Goal: Task Accomplishment & Management: Manage account settings

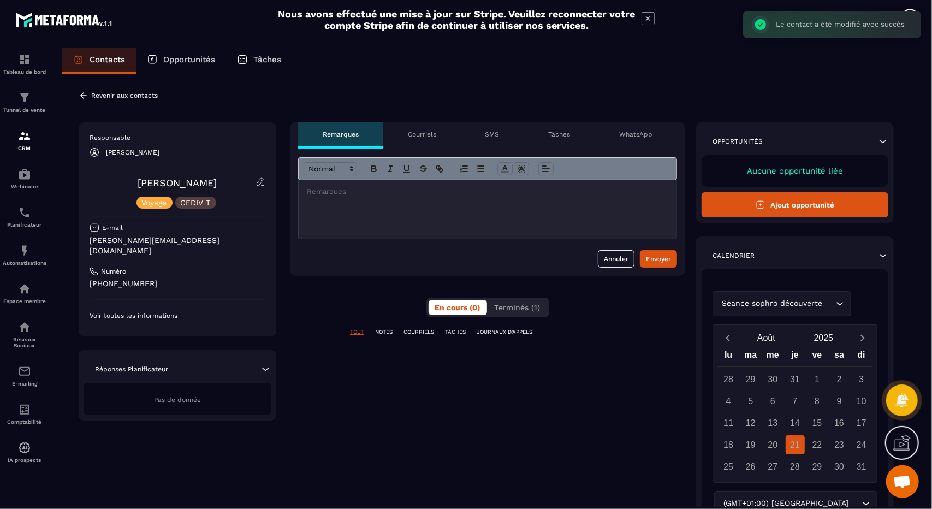
click at [418, 134] on p "Courriels" at bounding box center [422, 134] width 28 height 9
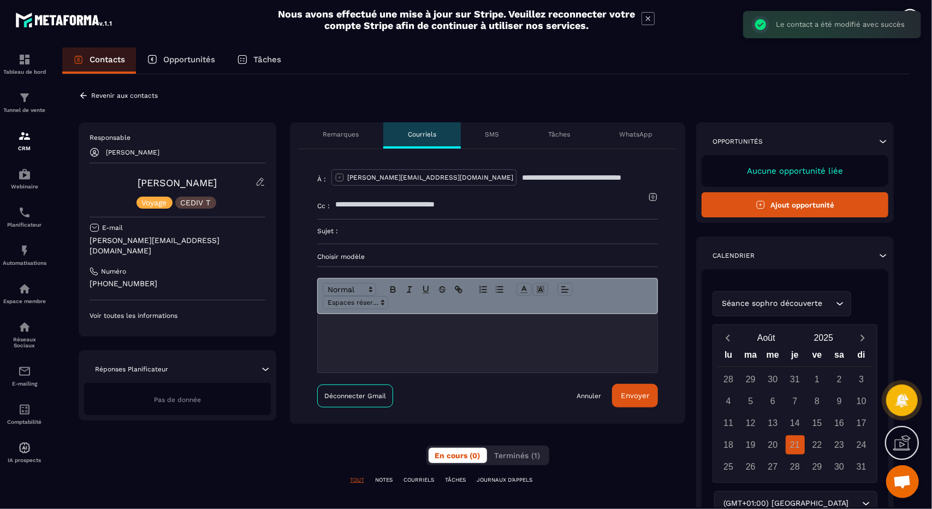
click at [488, 134] on p "SMS" at bounding box center [492, 134] width 14 height 9
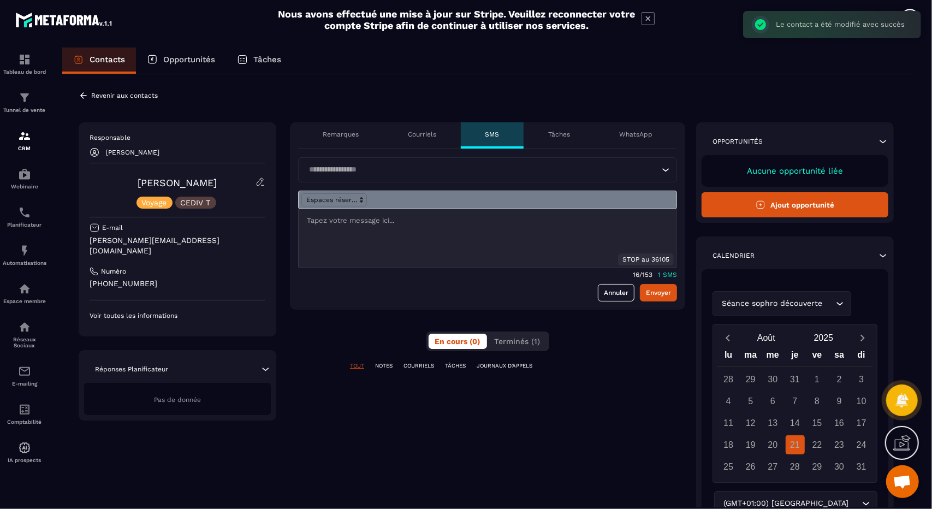
click at [550, 136] on p "Tâches" at bounding box center [559, 134] width 22 height 9
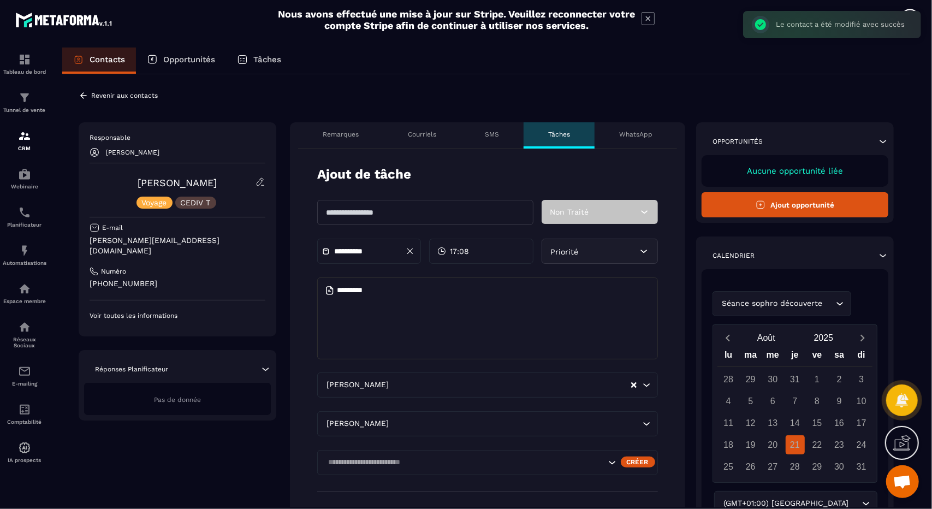
click at [639, 135] on p "WhatsApp" at bounding box center [635, 134] width 33 height 9
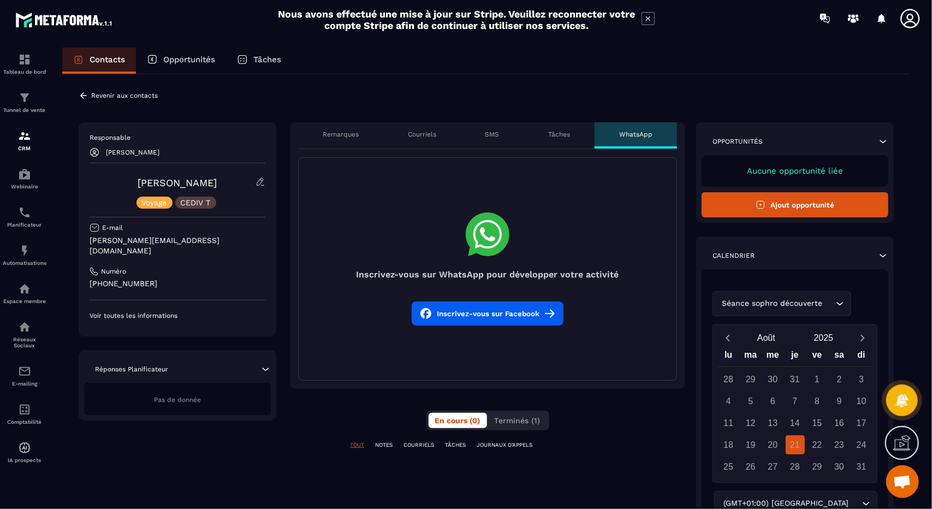
click at [345, 131] on p "Remarques" at bounding box center [341, 134] width 36 height 9
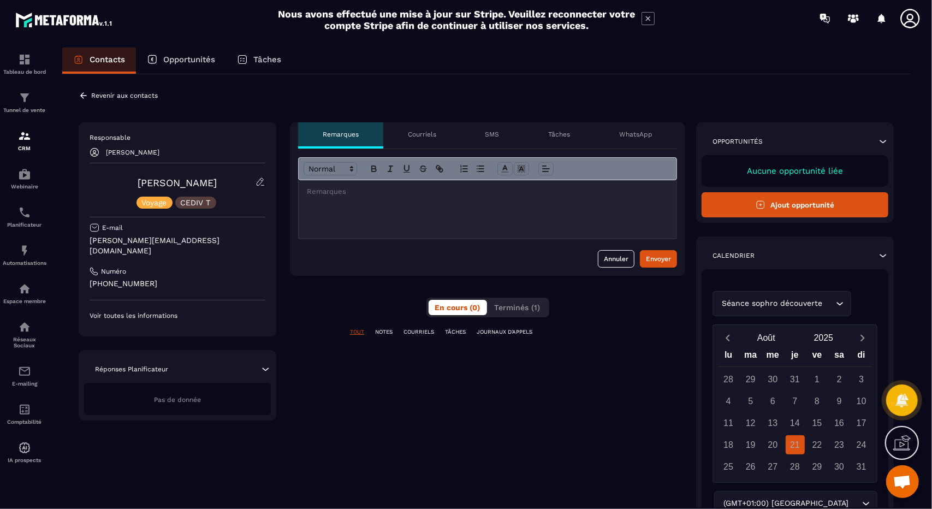
click at [159, 138] on p "Responsable" at bounding box center [177, 137] width 176 height 9
click at [27, 139] on img at bounding box center [24, 135] width 13 height 13
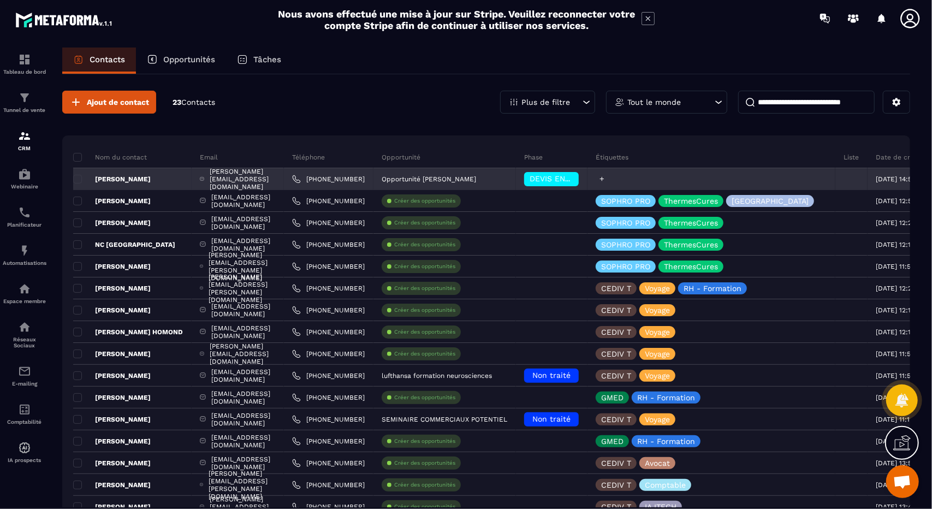
click at [605, 177] on icon at bounding box center [601, 178] width 7 height 7
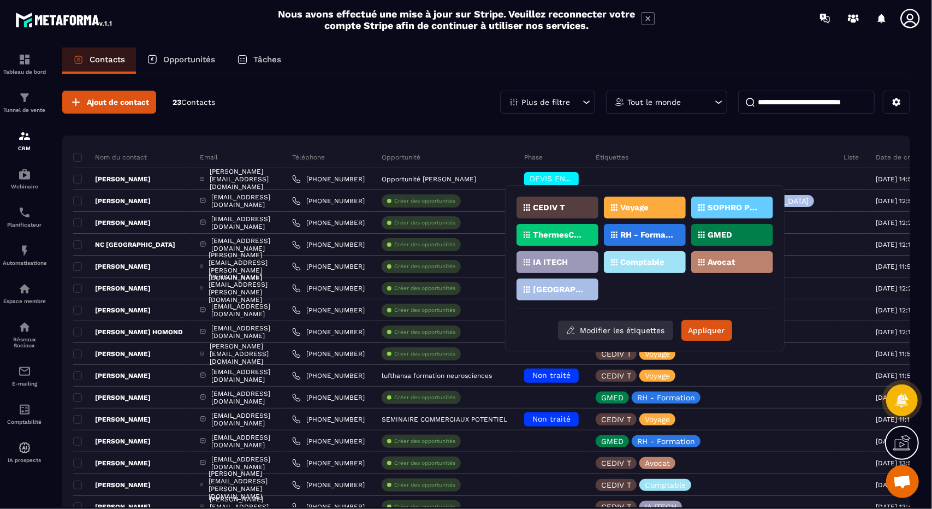
click at [613, 330] on button "Modifier les étiquettes" at bounding box center [615, 330] width 115 height 20
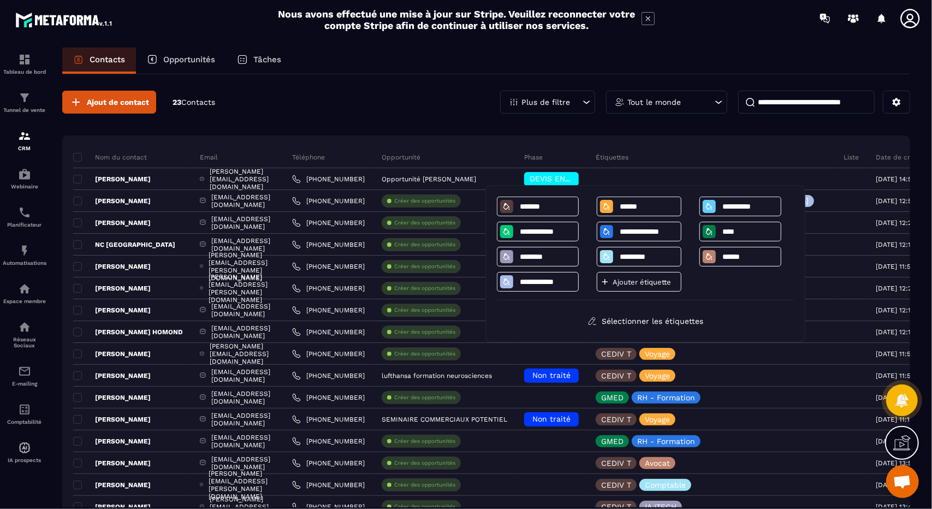
click at [628, 278] on p "Ajouter étiquette" at bounding box center [644, 282] width 65 height 8
click at [604, 281] on icon at bounding box center [606, 281] width 9 height 9
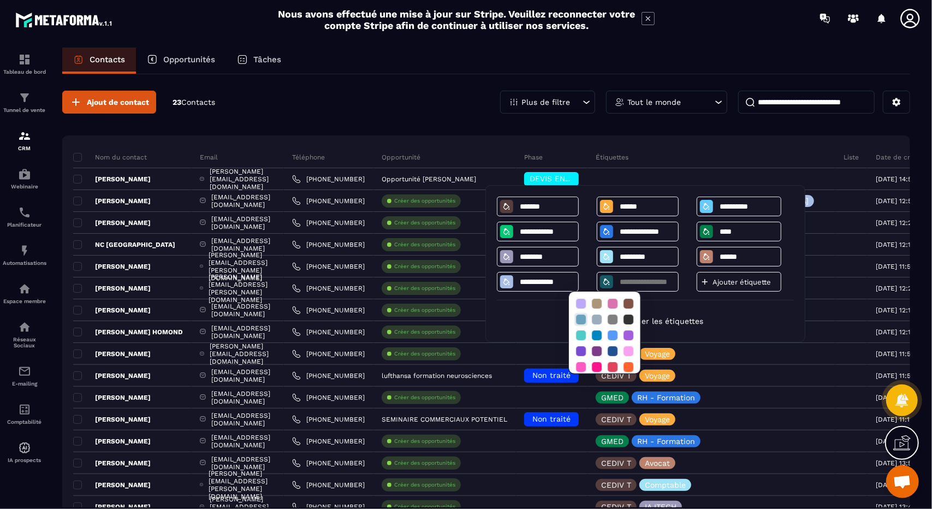
click at [580, 320] on div at bounding box center [581, 319] width 10 height 10
click at [630, 301] on div at bounding box center [628, 304] width 10 height 10
click at [613, 321] on div at bounding box center [612, 319] width 10 height 10
click at [629, 353] on div at bounding box center [628, 351] width 10 height 10
click at [621, 283] on input at bounding box center [646, 281] width 57 height 9
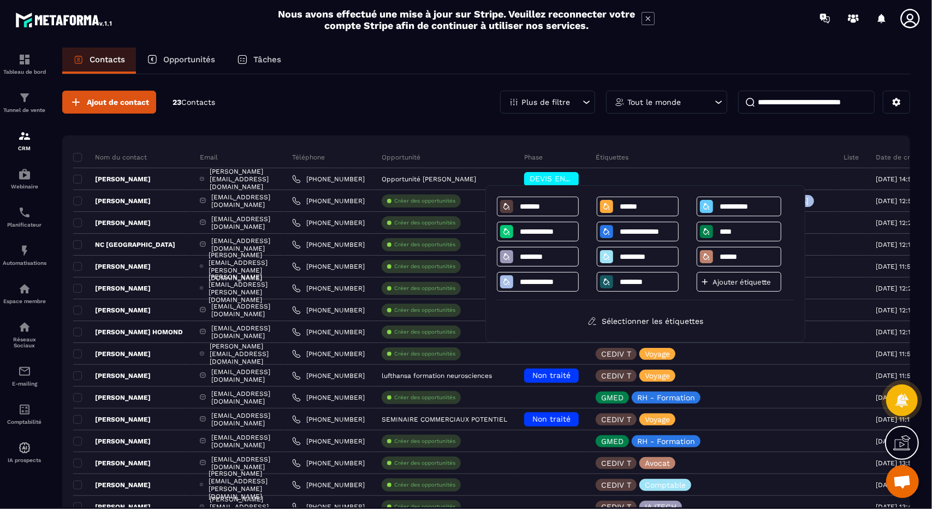
type input "********"
click at [717, 283] on p "Ajouter étiquette" at bounding box center [744, 282] width 65 height 8
click at [708, 282] on div "Ajouter étiquette" at bounding box center [738, 282] width 85 height 20
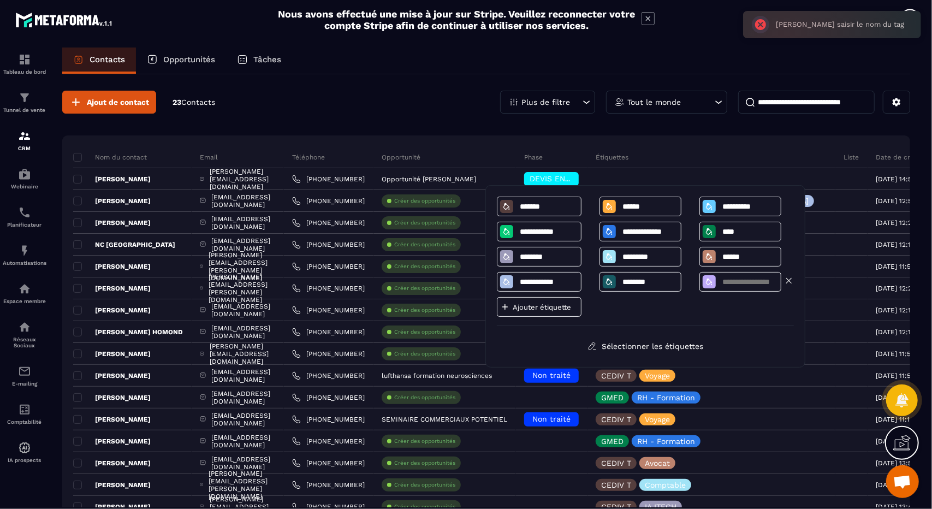
click at [733, 282] on input at bounding box center [749, 281] width 57 height 9
type input "******"
click at [545, 303] on p "Ajouter étiquette" at bounding box center [544, 307] width 65 height 8
click at [520, 306] on p "Ajouter étiquette" at bounding box center [544, 307] width 65 height 8
click at [532, 309] on input at bounding box center [546, 306] width 57 height 9
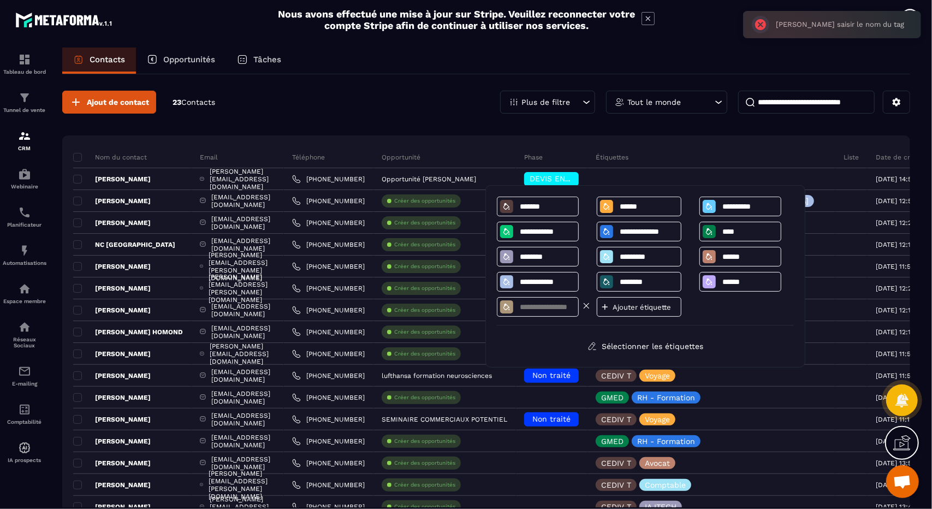
click at [508, 305] on icon at bounding box center [506, 306] width 9 height 9
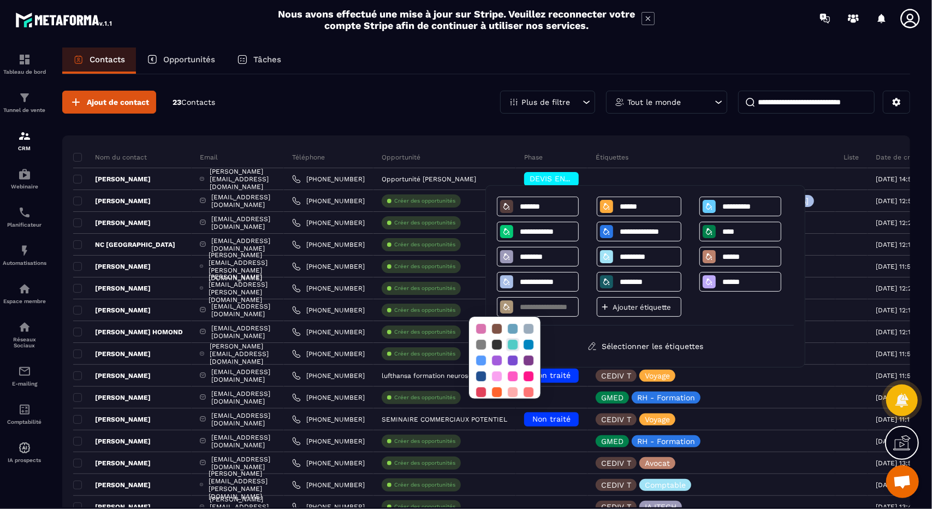
click at [513, 348] on div at bounding box center [513, 344] width 10 height 10
click at [513, 340] on div at bounding box center [513, 344] width 10 height 10
drag, startPoint x: 525, startPoint y: 308, endPoint x: 545, endPoint y: 307, distance: 19.7
click at [527, 308] on input at bounding box center [546, 306] width 57 height 9
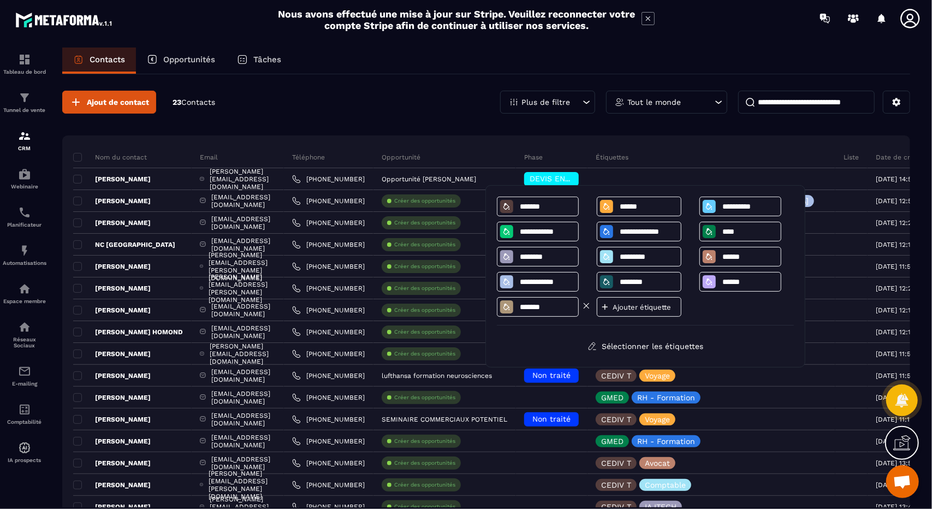
type input "*******"
click at [510, 304] on icon at bounding box center [506, 306] width 9 height 9
click at [512, 344] on div at bounding box center [513, 344] width 10 height 10
click at [507, 307] on icon at bounding box center [506, 306] width 6 height 7
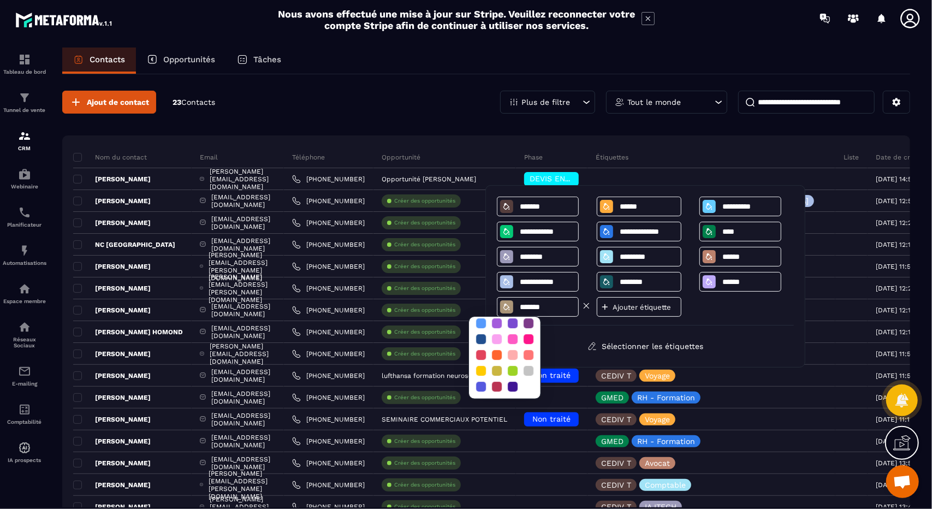
click at [507, 307] on icon at bounding box center [506, 306] width 6 height 7
drag, startPoint x: 514, startPoint y: 326, endPoint x: 513, endPoint y: 336, distance: 9.9
click at [522, 333] on div at bounding box center [528, 328] width 13 height 13
click at [513, 339] on div at bounding box center [513, 344] width 10 height 10
click at [575, 336] on div "Sélectionner les étiquettes" at bounding box center [645, 346] width 297 height 20
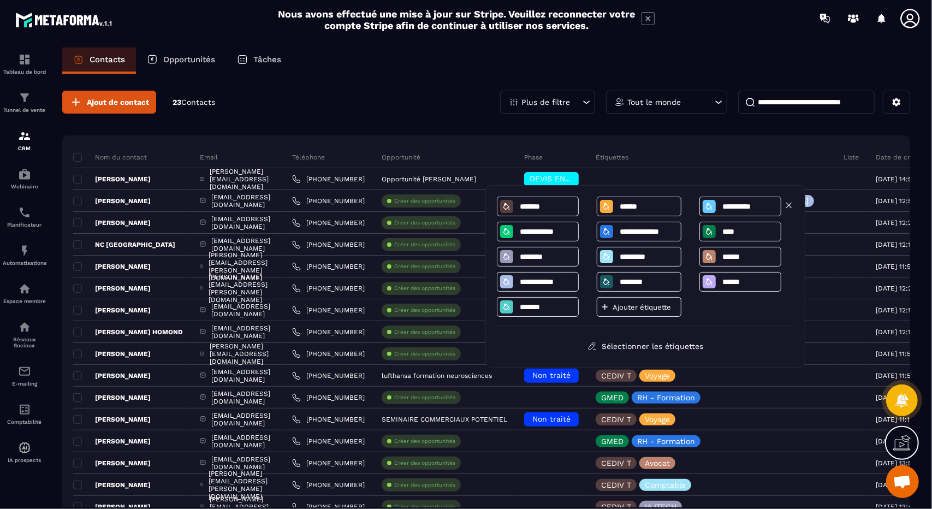
click at [723, 208] on input "**********" at bounding box center [749, 206] width 57 height 9
click at [709, 206] on icon at bounding box center [709, 206] width 9 height 9
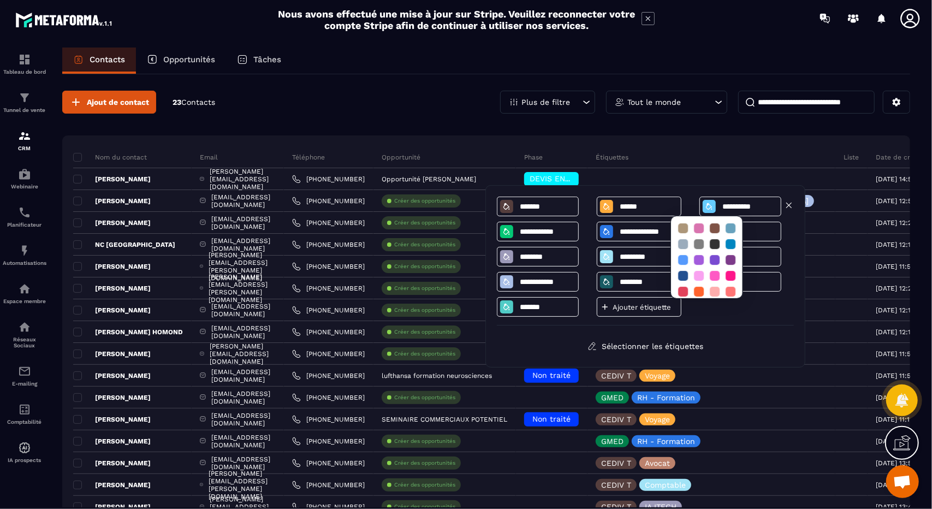
click at [706, 207] on icon at bounding box center [709, 206] width 9 height 9
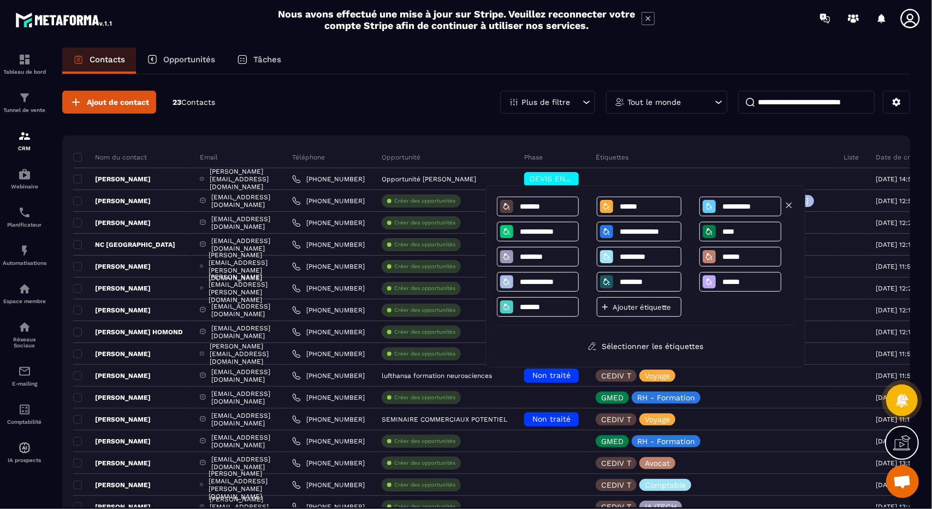
click at [706, 207] on icon at bounding box center [709, 206] width 9 height 9
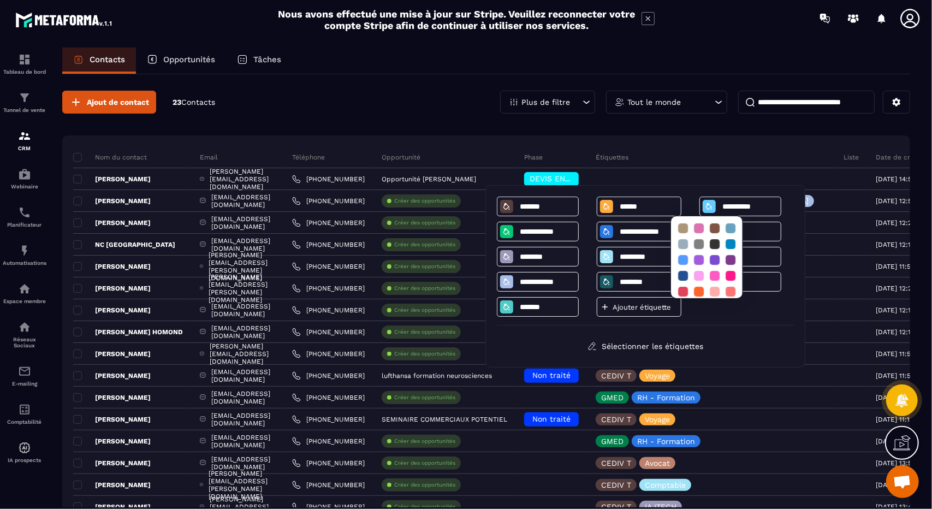
click at [726, 327] on div "**********" at bounding box center [645, 275] width 297 height 159
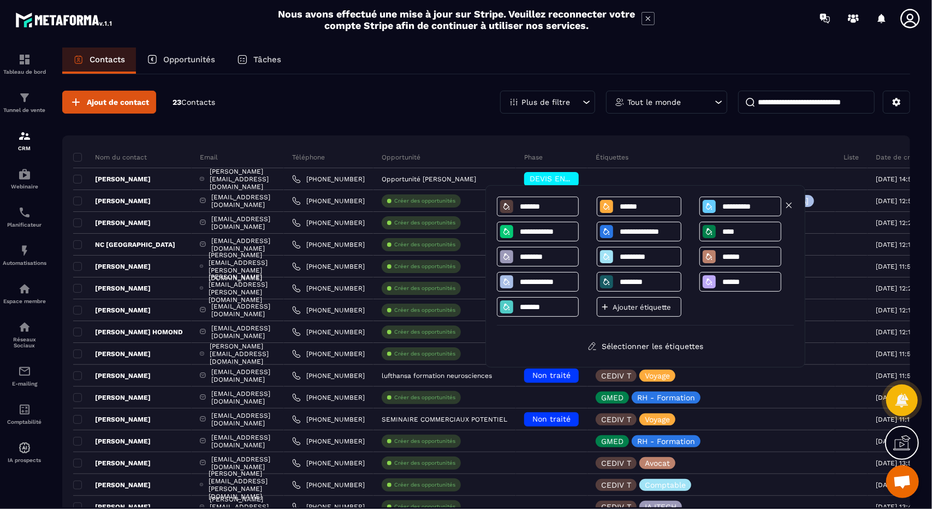
click at [726, 207] on input "**********" at bounding box center [749, 206] width 57 height 9
click at [665, 343] on button "Sélectionner les étiquettes" at bounding box center [645, 346] width 132 height 20
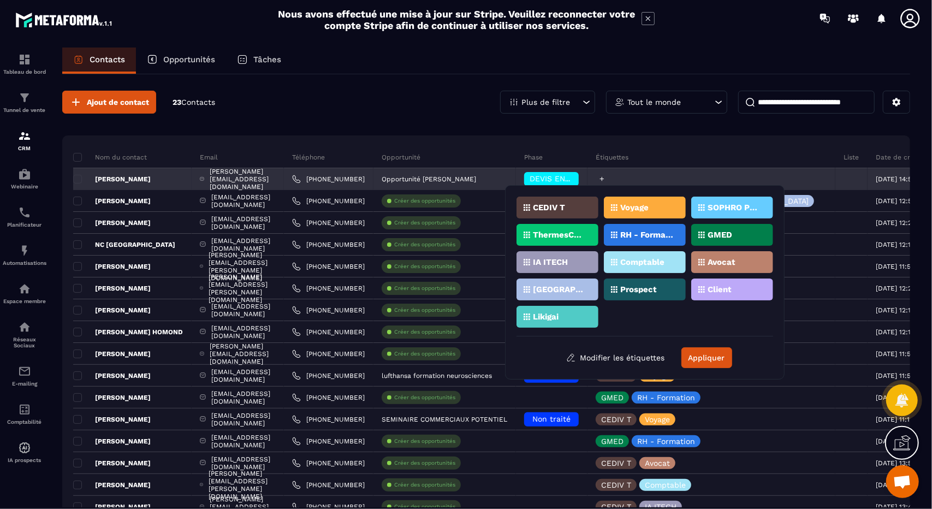
click at [604, 177] on icon at bounding box center [602, 179] width 4 height 4
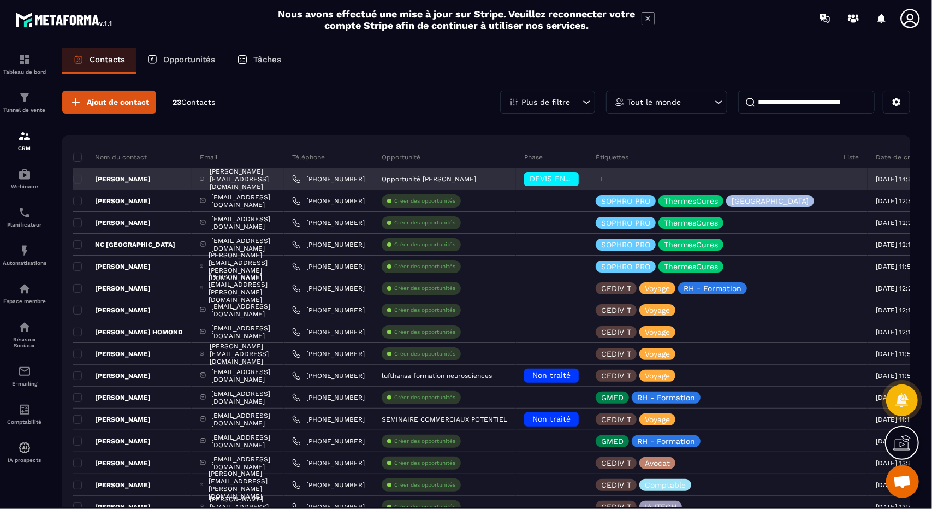
click at [605, 177] on icon at bounding box center [601, 178] width 7 height 7
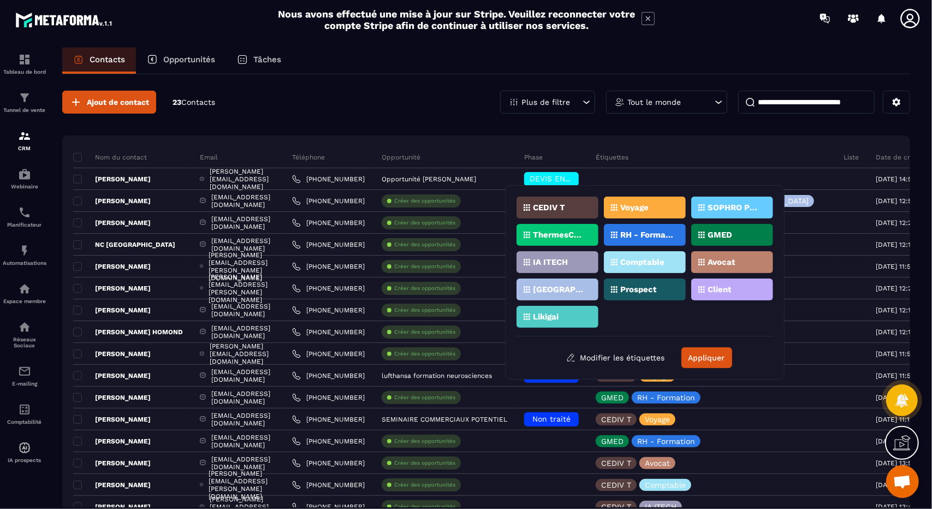
click at [732, 209] on p "SOPHRO PRO" at bounding box center [733, 208] width 53 height 8
click at [712, 199] on div "SOPHRO PRO" at bounding box center [732, 207] width 82 height 22
click at [598, 224] on div "SOPHRO PRO" at bounding box center [557, 235] width 82 height 22
click at [631, 290] on p "Prospect" at bounding box center [638, 289] width 37 height 8
click at [707, 365] on button "Appliquer" at bounding box center [706, 357] width 51 height 21
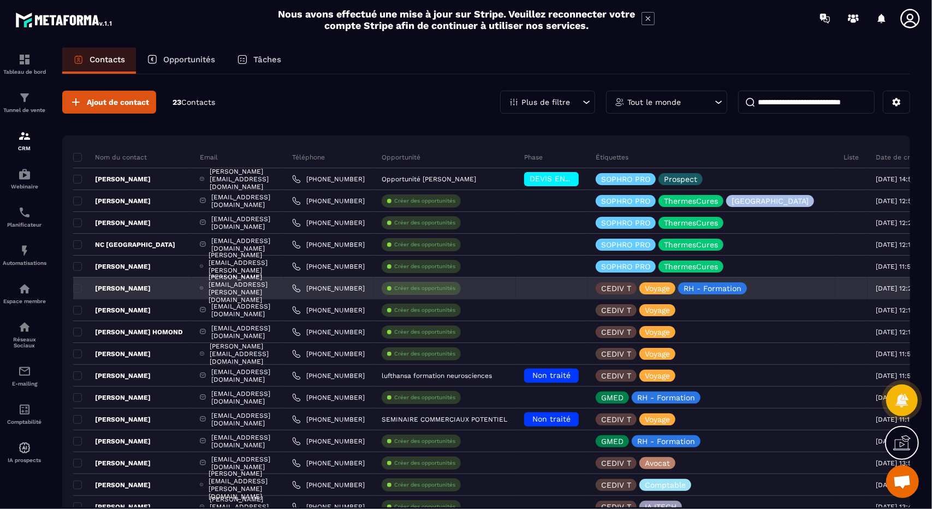
click at [133, 290] on p "[PERSON_NAME]" at bounding box center [111, 288] width 77 height 9
